Goal: Navigation & Orientation: Go to known website

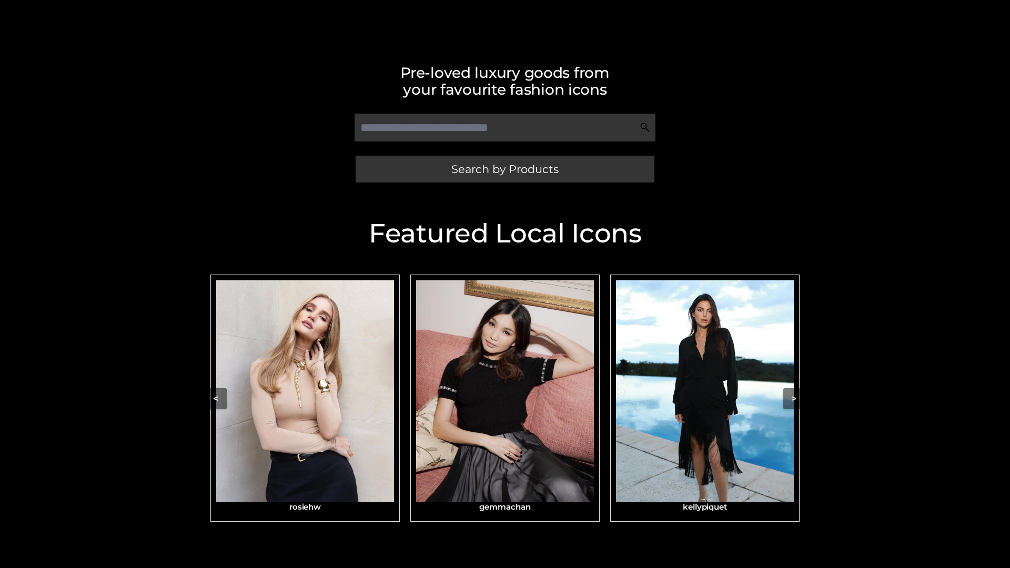
scroll to position [224, 0]
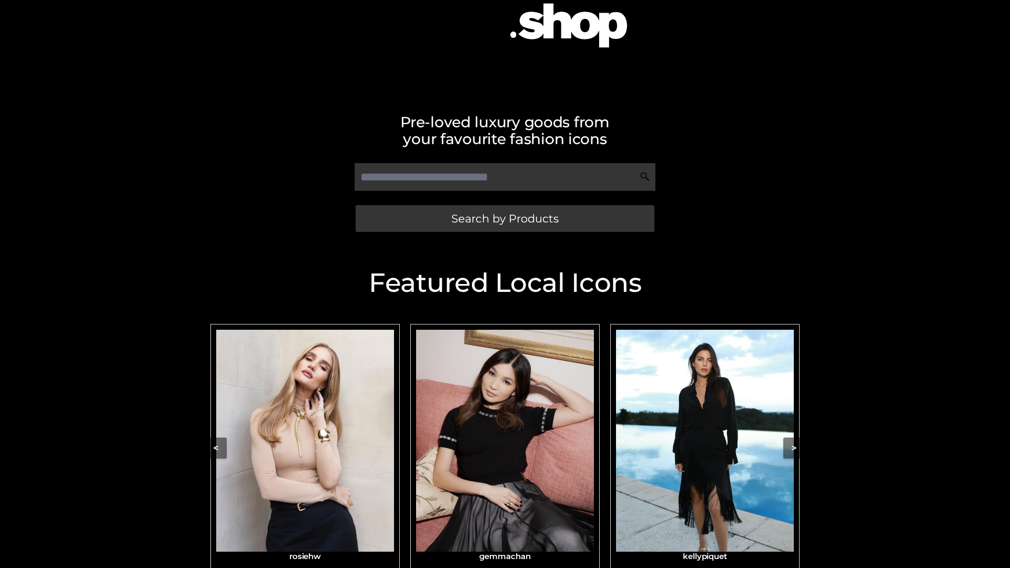
scroll to position [129, 0]
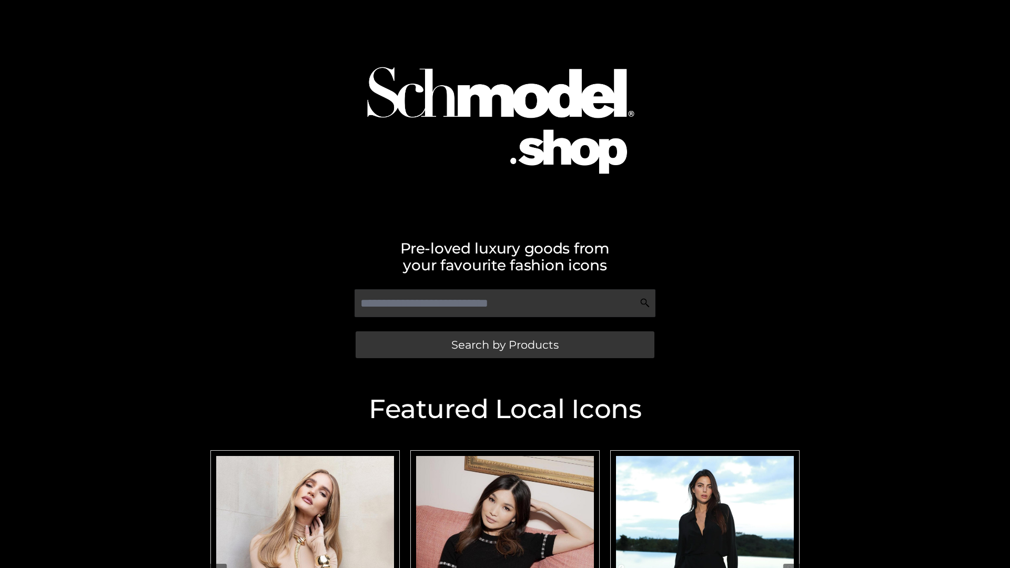
scroll to position [25, 0]
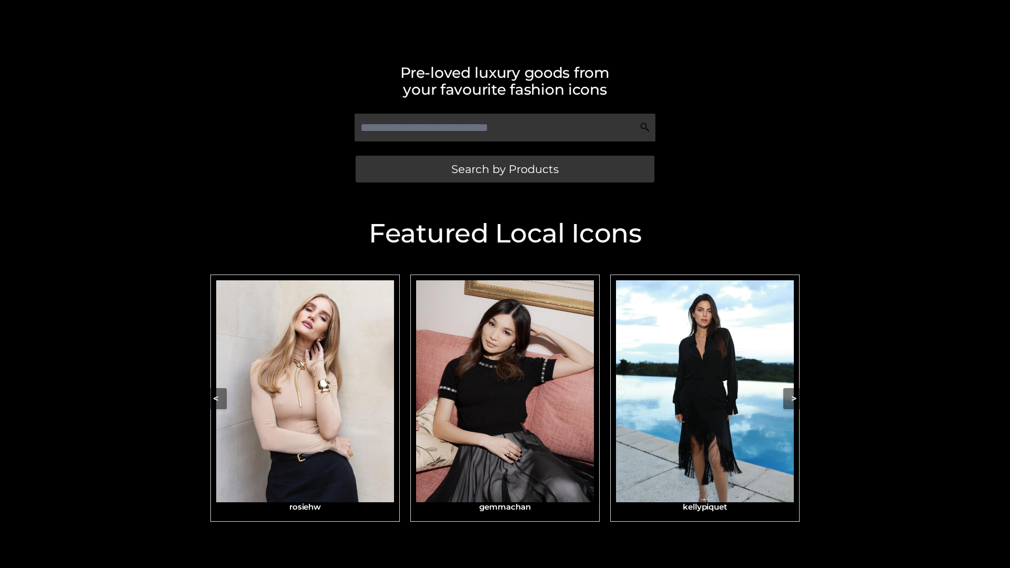
scroll to position [224, 0]
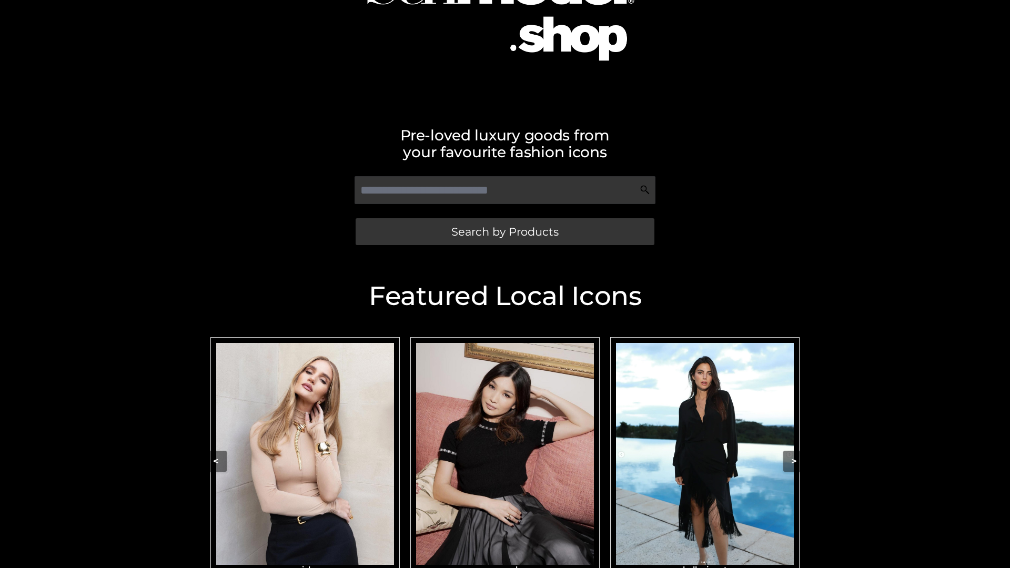
scroll to position [114, 0]
